Goal: Task Accomplishment & Management: Use online tool/utility

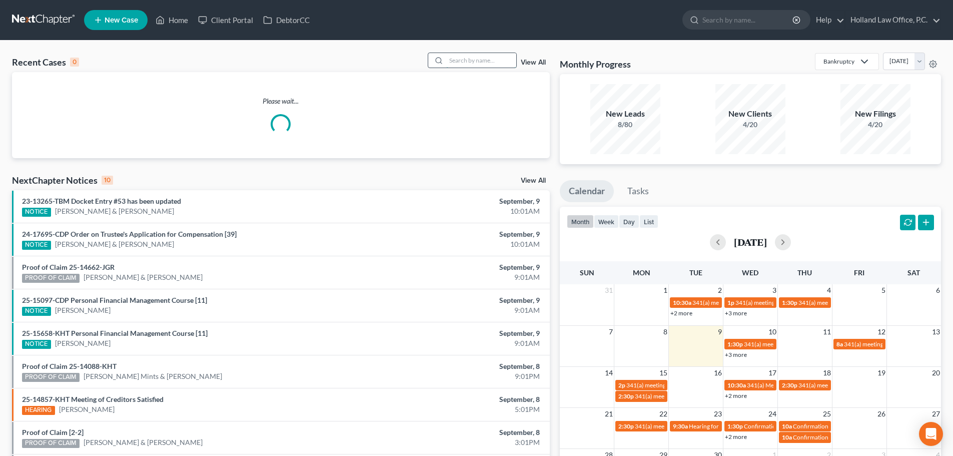
click at [462, 66] on input "search" at bounding box center [481, 60] width 70 height 15
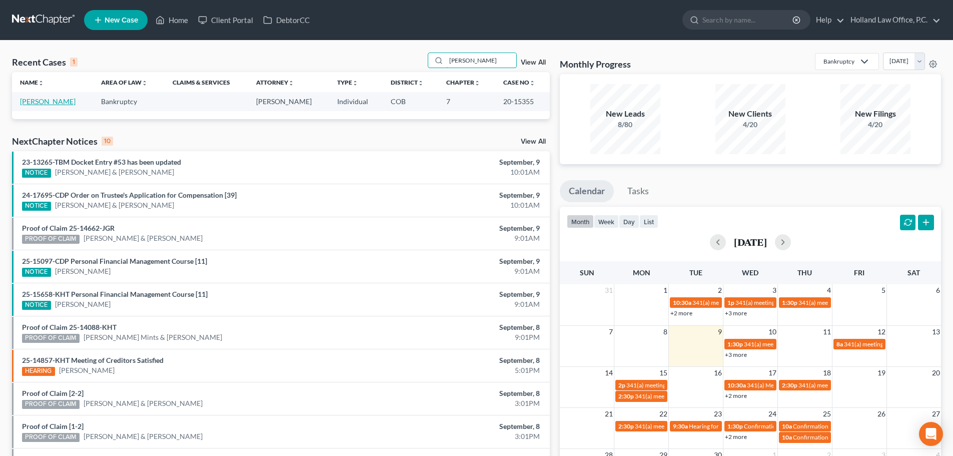
type input "[PERSON_NAME]"
click at [37, 101] on link "[PERSON_NAME]" at bounding box center [48, 101] width 56 height 9
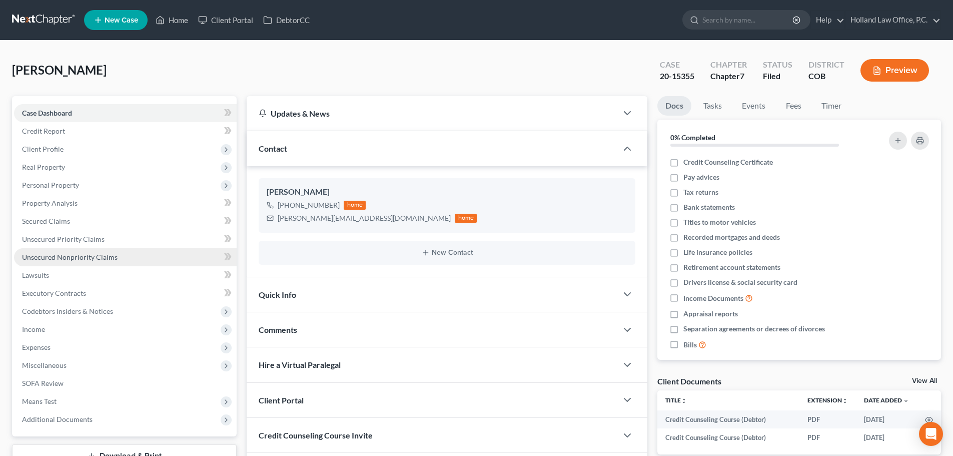
click at [62, 257] on span "Unsecured Nonpriority Claims" at bounding box center [70, 257] width 96 height 9
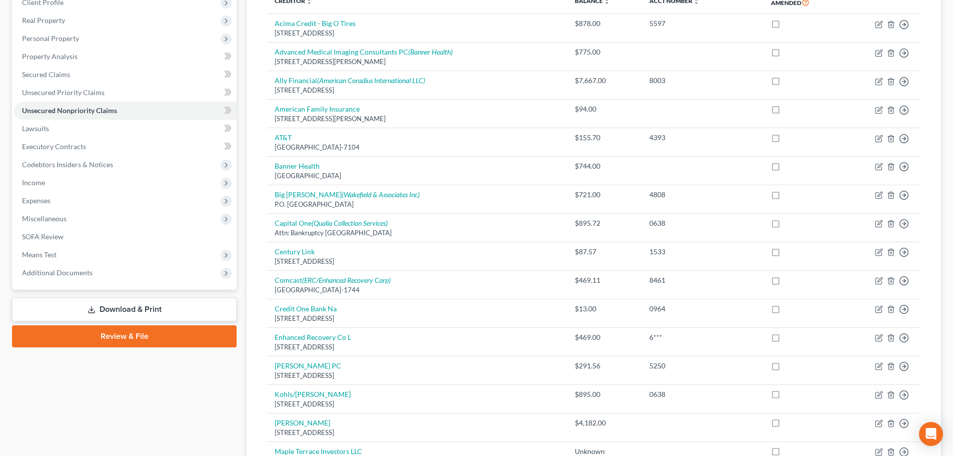
scroll to position [112, 0]
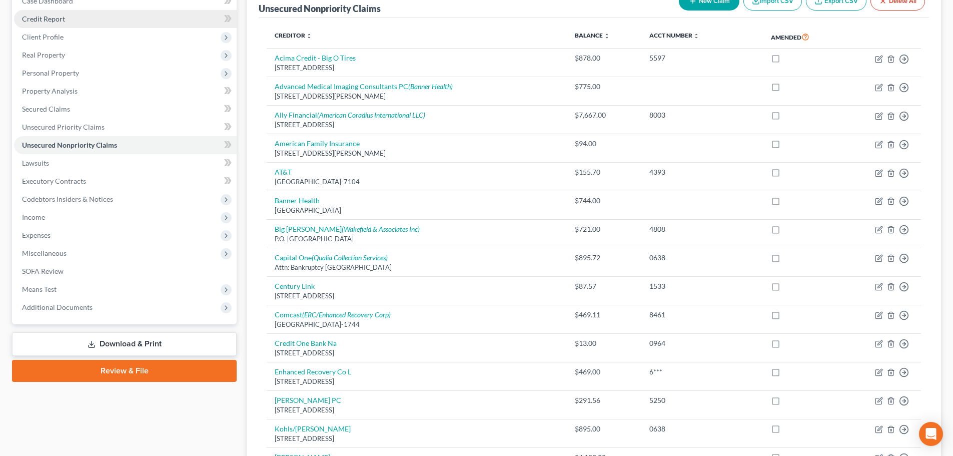
click at [40, 21] on span "Credit Report" at bounding box center [43, 19] width 43 height 9
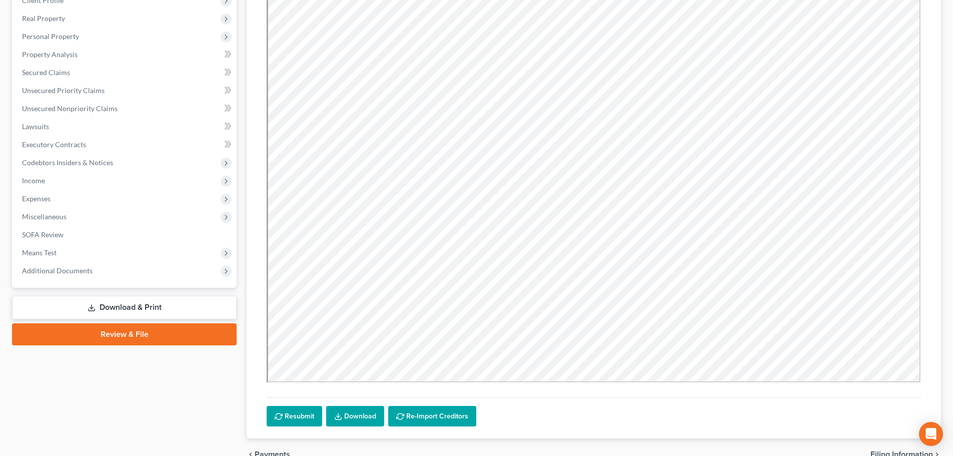
scroll to position [161, 0]
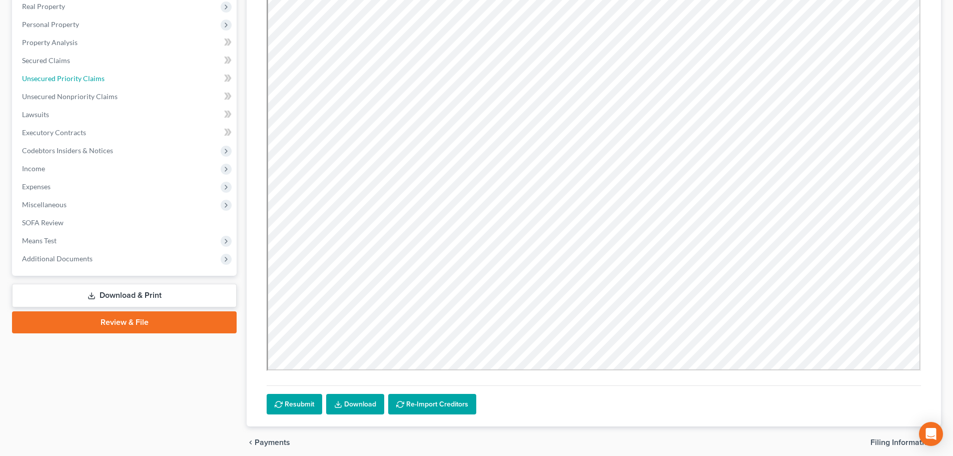
click at [67, 77] on span "Unsecured Priority Claims" at bounding box center [63, 78] width 83 height 9
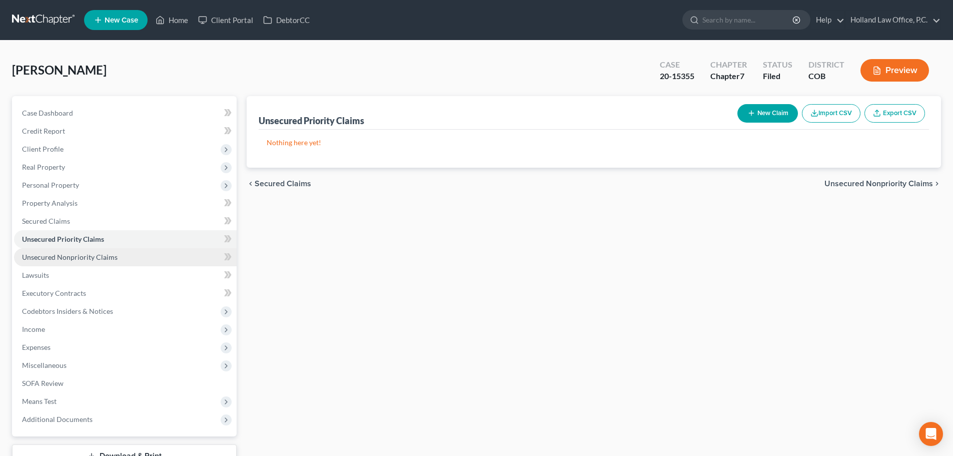
click at [75, 253] on span "Unsecured Nonpriority Claims" at bounding box center [70, 257] width 96 height 9
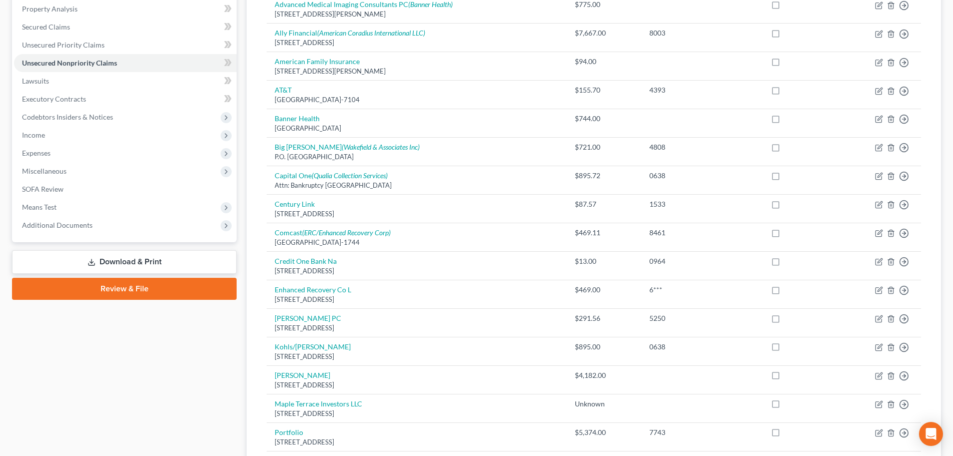
scroll to position [197, 0]
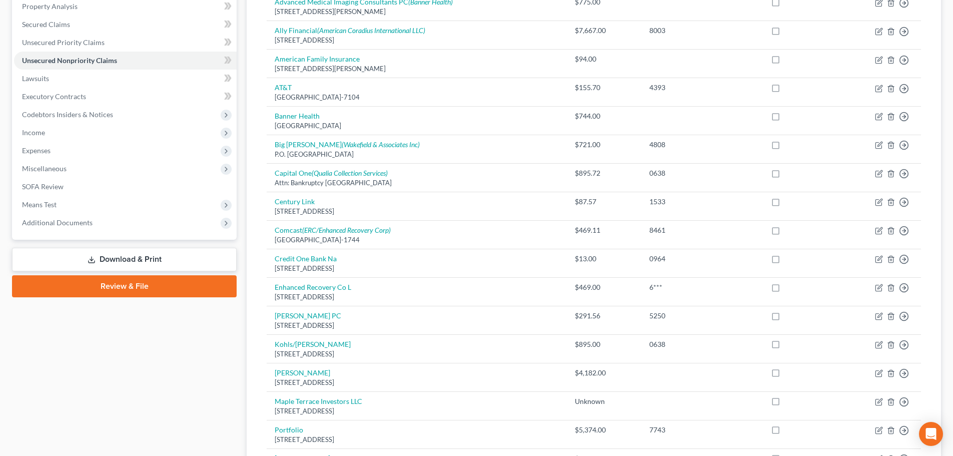
drag, startPoint x: 952, startPoint y: 224, endPoint x: 957, endPoint y: 194, distance: 30.4
click at [953, 194] on html "Home New Case Client Portal DebtorCC Holland Law Office, P.C. [PERSON_NAME][EMA…" at bounding box center [476, 265] width 953 height 925
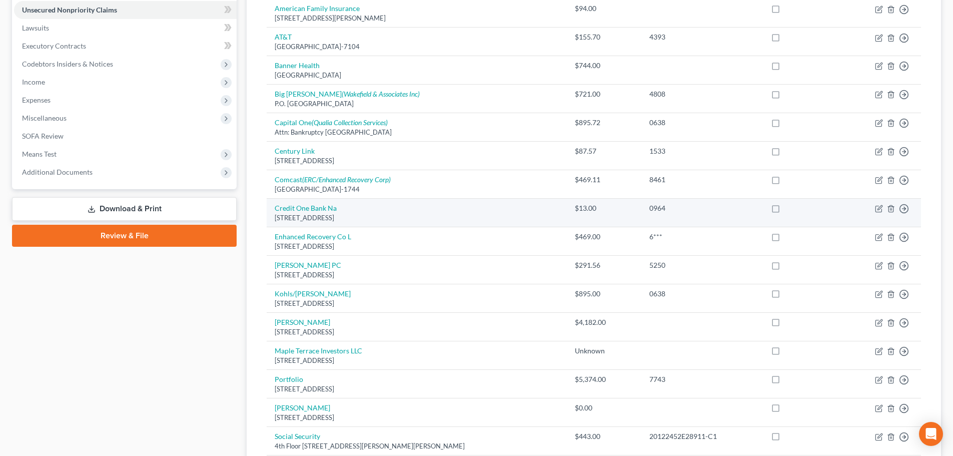
scroll to position [246, 0]
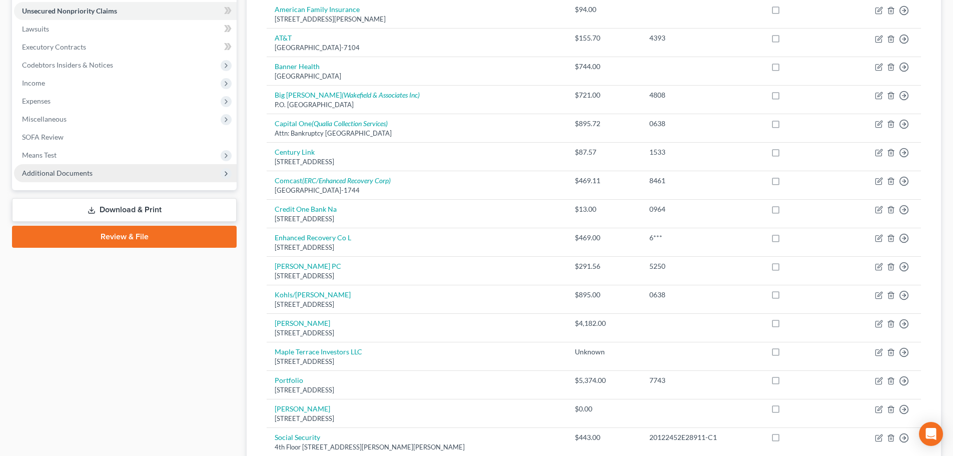
click at [75, 177] on span "Additional Documents" at bounding box center [57, 173] width 71 height 9
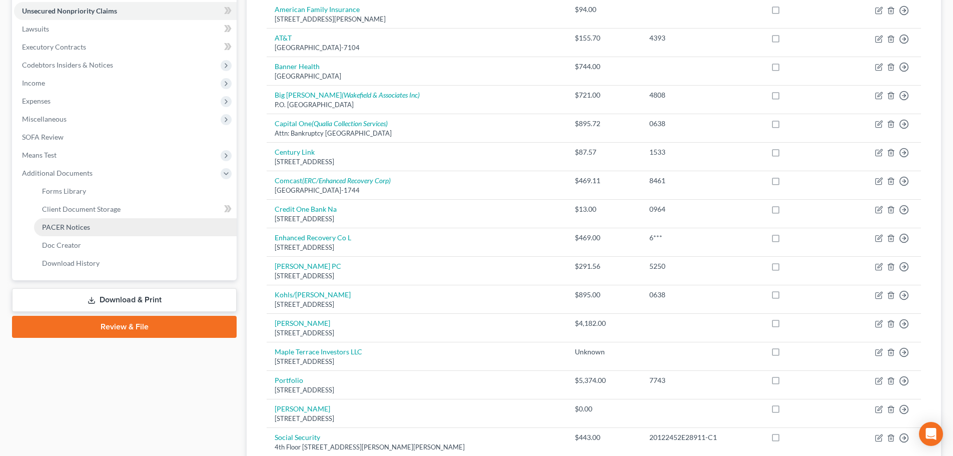
click at [81, 231] on link "PACER Notices" at bounding box center [135, 227] width 203 height 18
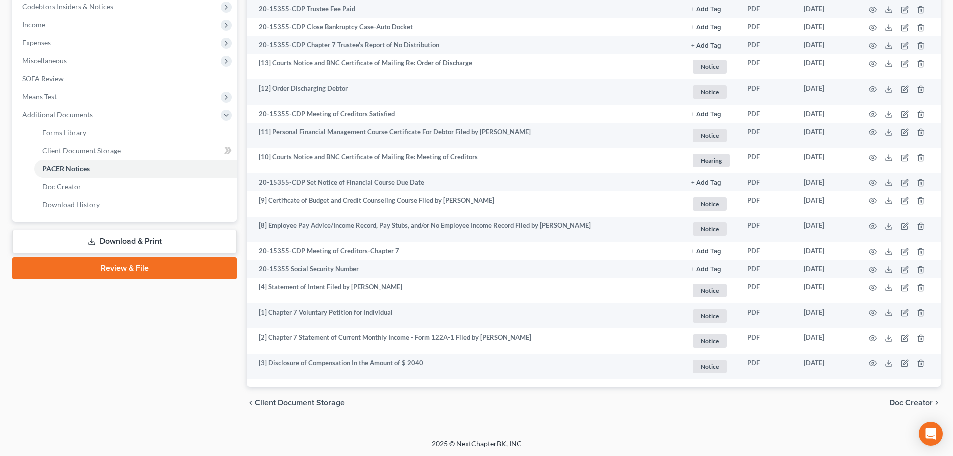
scroll to position [306, 0]
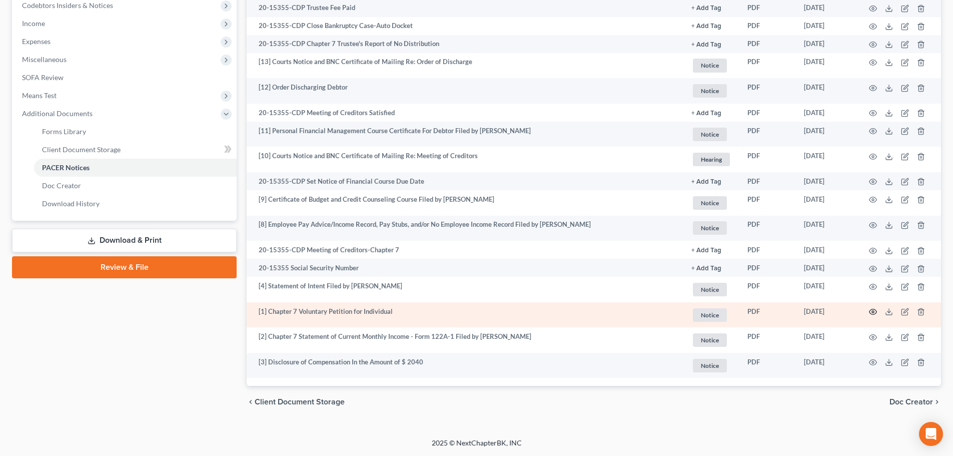
click at [871, 313] on icon "button" at bounding box center [873, 312] width 8 height 8
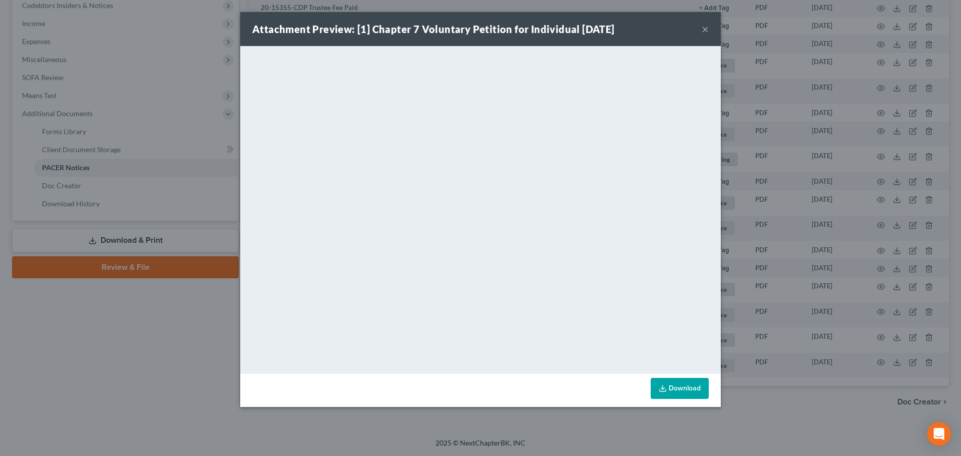
click at [707, 33] on button "×" at bounding box center [705, 29] width 7 height 12
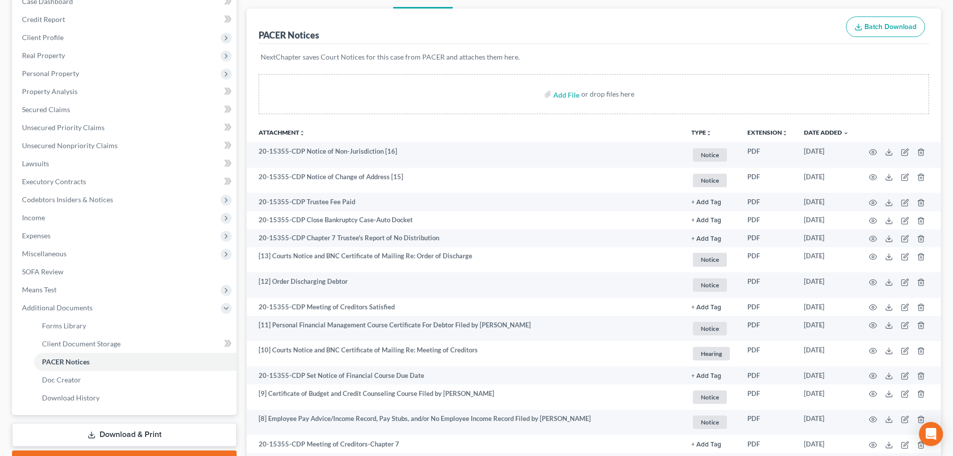
scroll to position [106, 0]
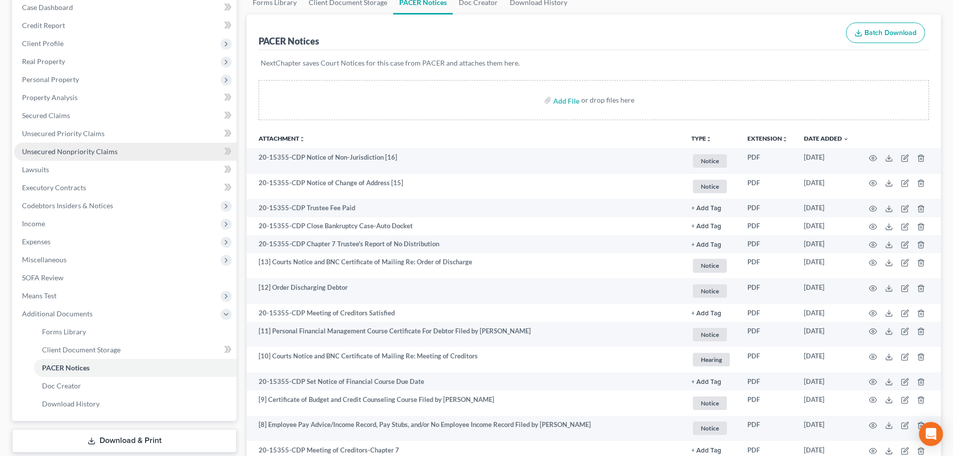
click at [102, 149] on span "Unsecured Nonpriority Claims" at bounding box center [70, 151] width 96 height 9
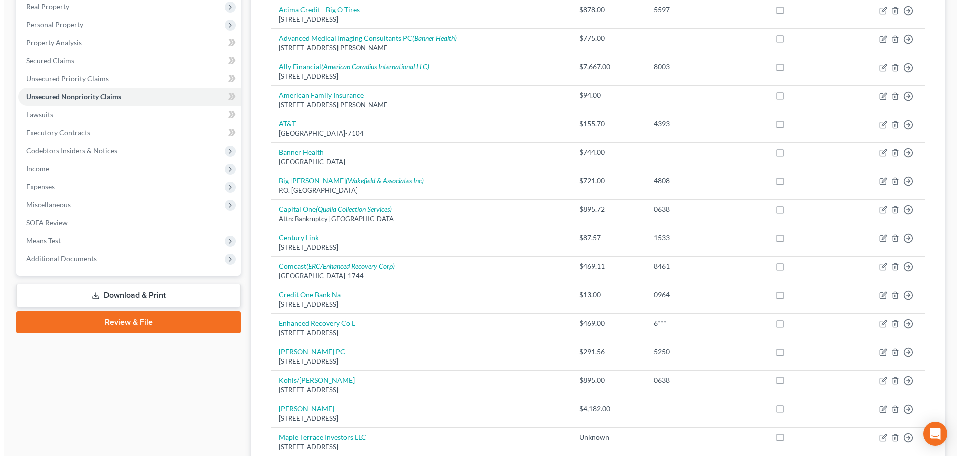
scroll to position [163, 0]
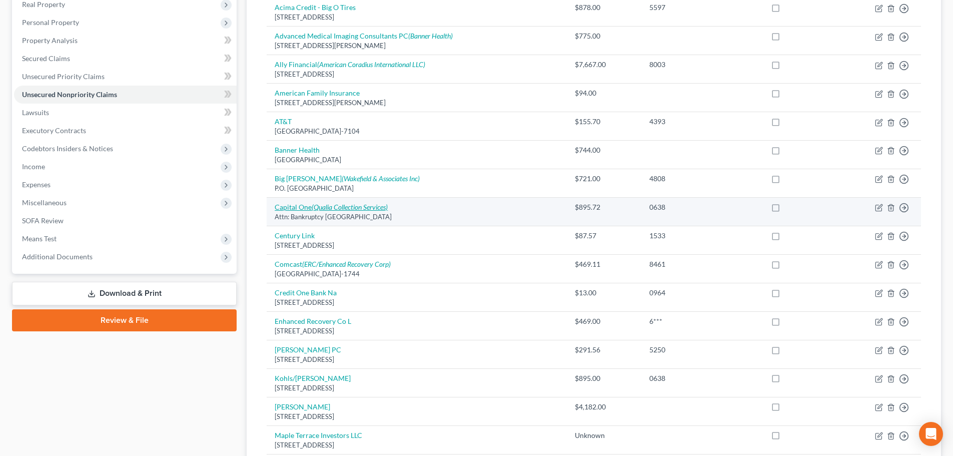
click at [295, 208] on link "Capital One (Qualia Collection Services)" at bounding box center [331, 207] width 113 height 9
select select "46"
select select "2"
select select "0"
